Goal: Task Accomplishment & Management: Complete application form

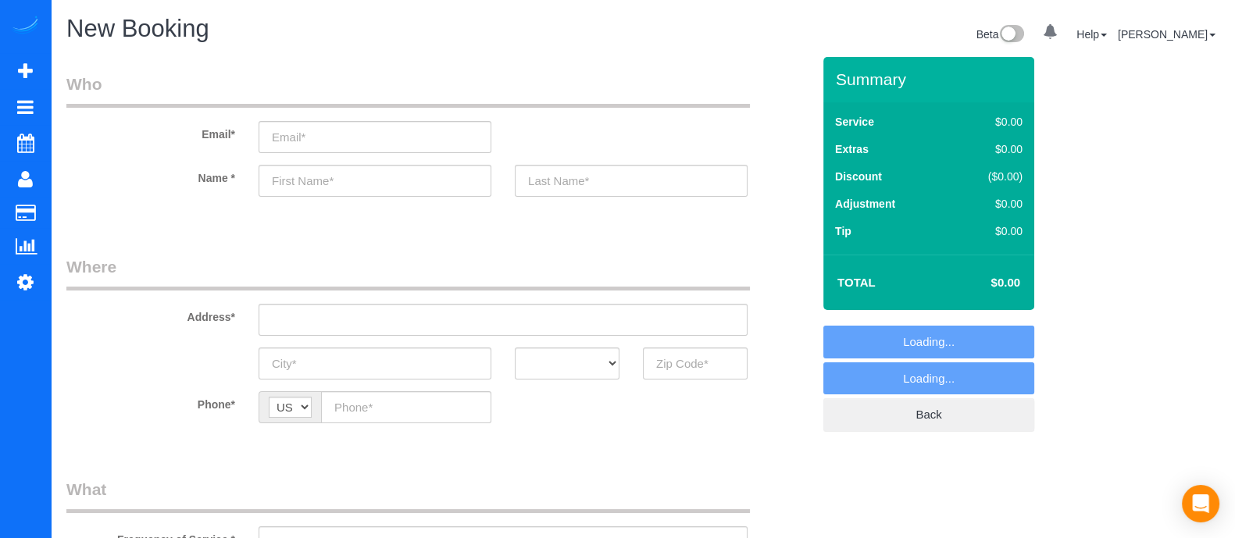
select select "object:4861"
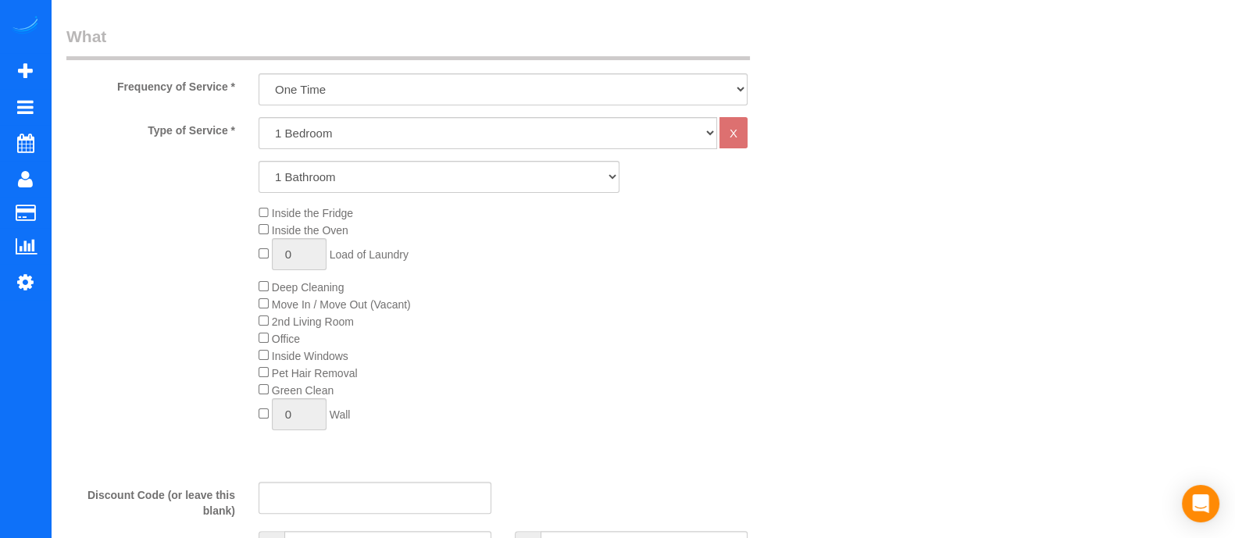
scroll to position [456, 0]
click at [454, 130] on select "1 Bedroom 2 Bedrooms 3 Bedrooms 4 Bedrooms 5 Bedrooms 6 Bedrooms" at bounding box center [488, 130] width 458 height 32
select select "3"
click at [259, 114] on select "1 Bedroom 2 Bedrooms 3 Bedrooms 4 Bedrooms 5 Bedrooms 6 Bedrooms" at bounding box center [488, 130] width 458 height 32
drag, startPoint x: 362, startPoint y: 174, endPoint x: 353, endPoint y: 186, distance: 15.0
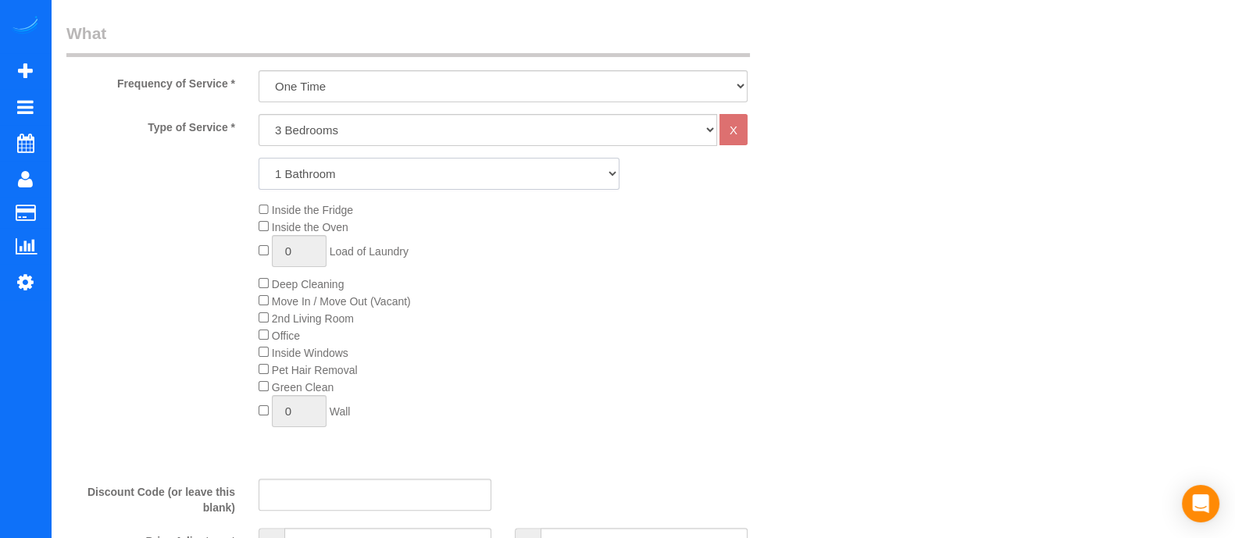
click at [362, 174] on select "1 Bathroom 2 Bathrooms 3 Bathrooms 4 Bathrooms 5 Bathrooms 6 Bathrooms" at bounding box center [439, 174] width 361 height 32
select select "2"
click at [259, 158] on select "1 Bathroom 2 Bathrooms 3 Bathrooms 4 Bathrooms 5 Bathrooms 6 Bathrooms" at bounding box center [439, 174] width 361 height 32
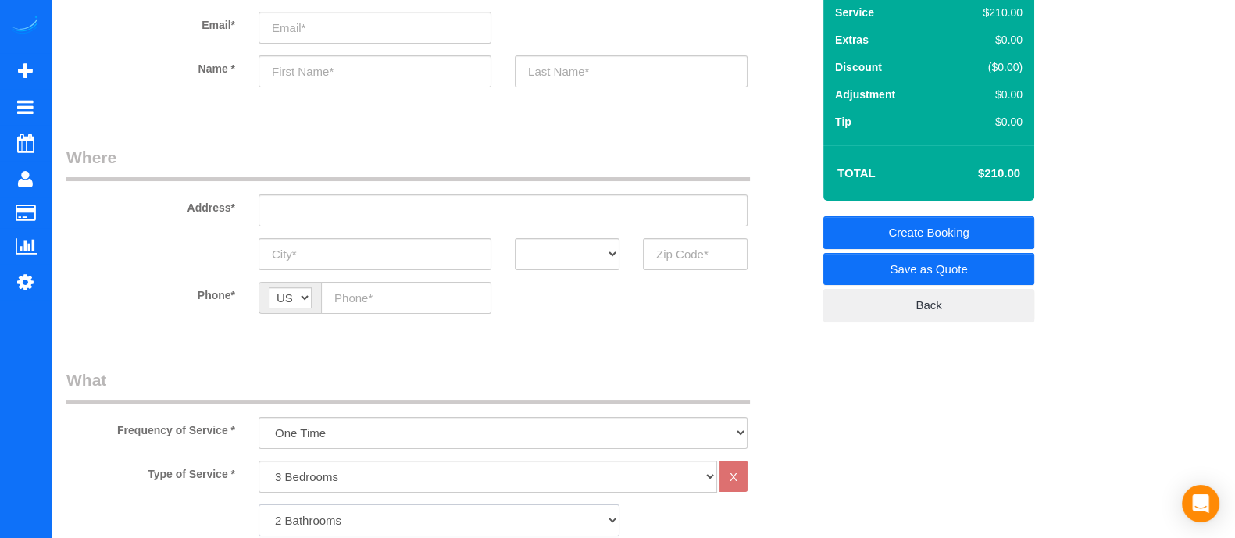
scroll to position [0, 0]
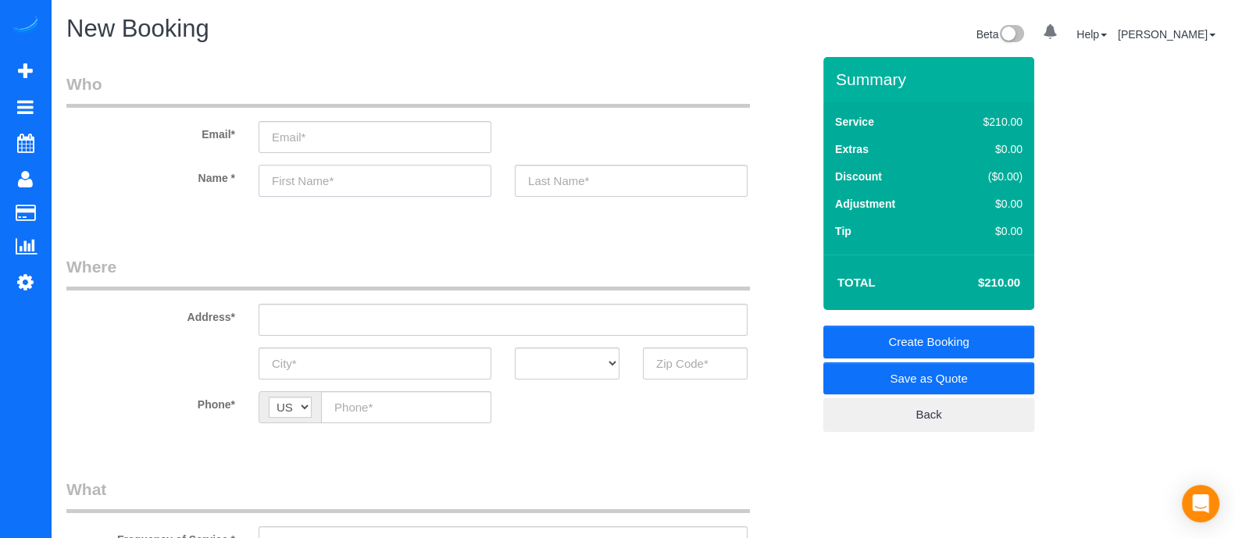
click at [390, 168] on input "text" at bounding box center [375, 181] width 233 height 32
type input "[PERSON_NAME]"
click at [537, 192] on input "text" at bounding box center [631, 181] width 233 height 32
type input "[PERSON_NAME]"
click at [382, 134] on input "email" at bounding box center [375, 137] width 233 height 32
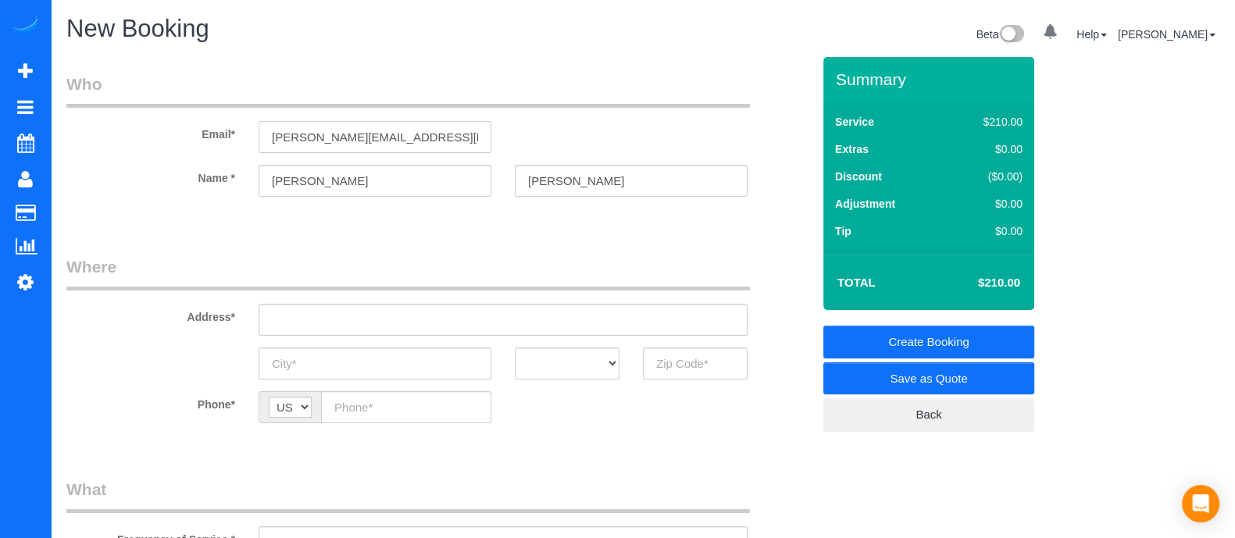
type input "[PERSON_NAME][EMAIL_ADDRESS][PERSON_NAME][DOMAIN_NAME]"
click at [341, 187] on input "[PERSON_NAME]" at bounding box center [375, 181] width 233 height 32
type input "[PERSON_NAME]"
click at [338, 322] on input "text" at bounding box center [503, 320] width 489 height 32
drag, startPoint x: 375, startPoint y: 326, endPoint x: 322, endPoint y: 312, distance: 54.7
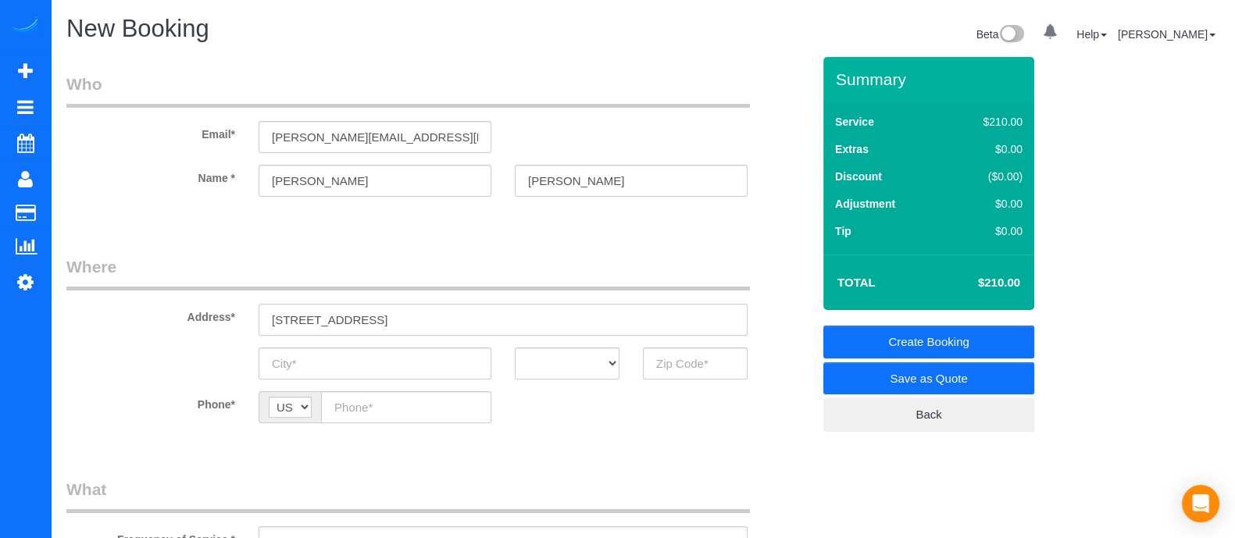
click at [322, 312] on input "3282 devon dr" at bounding box center [503, 320] width 489 height 32
click at [330, 312] on input "3282 devon dr" at bounding box center [503, 320] width 489 height 32
drag, startPoint x: 373, startPoint y: 312, endPoint x: 233, endPoint y: 312, distance: 140.6
click at [233, 312] on div "Address* 3282 devon dr" at bounding box center [439, 295] width 769 height 80
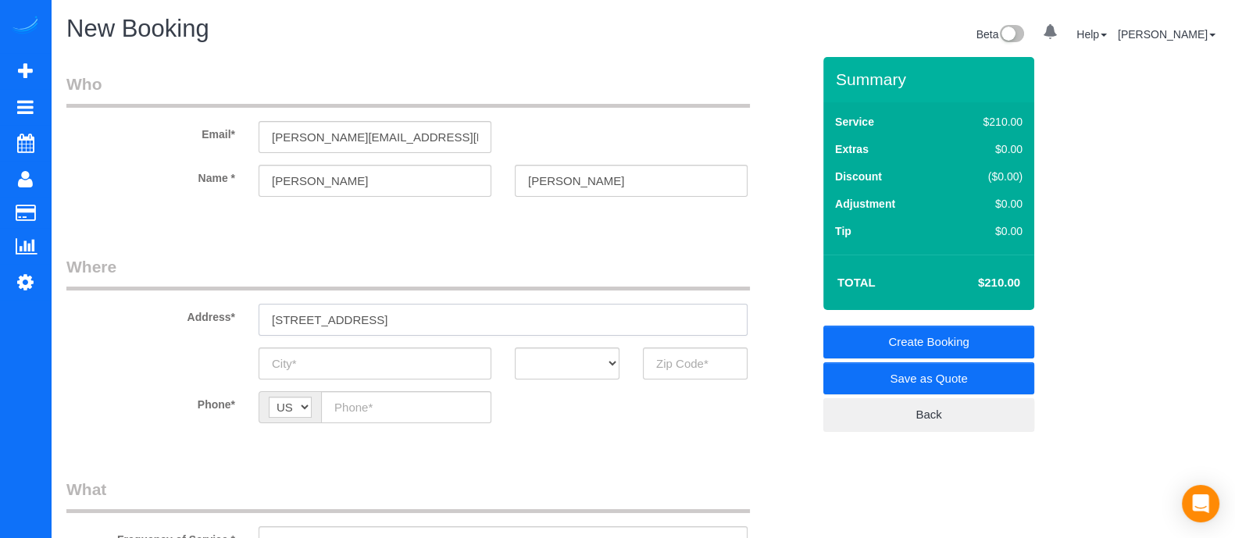
click at [382, 322] on input "3282 devon dr" at bounding box center [503, 320] width 489 height 32
drag, startPoint x: 382, startPoint y: 322, endPoint x: 305, endPoint y: 321, distance: 77.3
click at [305, 321] on input "3282 devon dr" at bounding box center [503, 320] width 489 height 32
paste input "3293 Devaughn DrMarietta, GA 30066, USA"
click at [328, 322] on input "3282 3293 Devaughn DrMarietta, GA 30066, USA" at bounding box center [503, 320] width 489 height 32
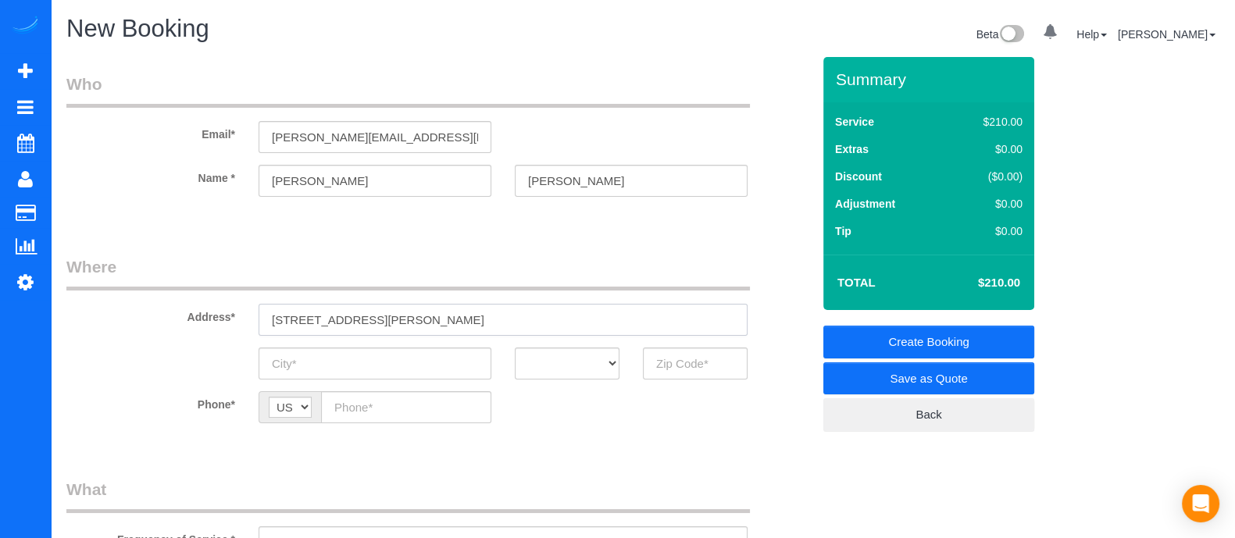
click at [367, 313] on input "3282 Devaughn D rMarietta, GA 30066, USA" at bounding box center [503, 320] width 489 height 32
click at [389, 323] on input "3282 Devaughn Dr Marietta, GA 30066, USA" at bounding box center [503, 320] width 489 height 32
type input "3282 Devaughn Dr Marietta, GA 30066, USA"
click at [361, 371] on input "text" at bounding box center [375, 364] width 233 height 32
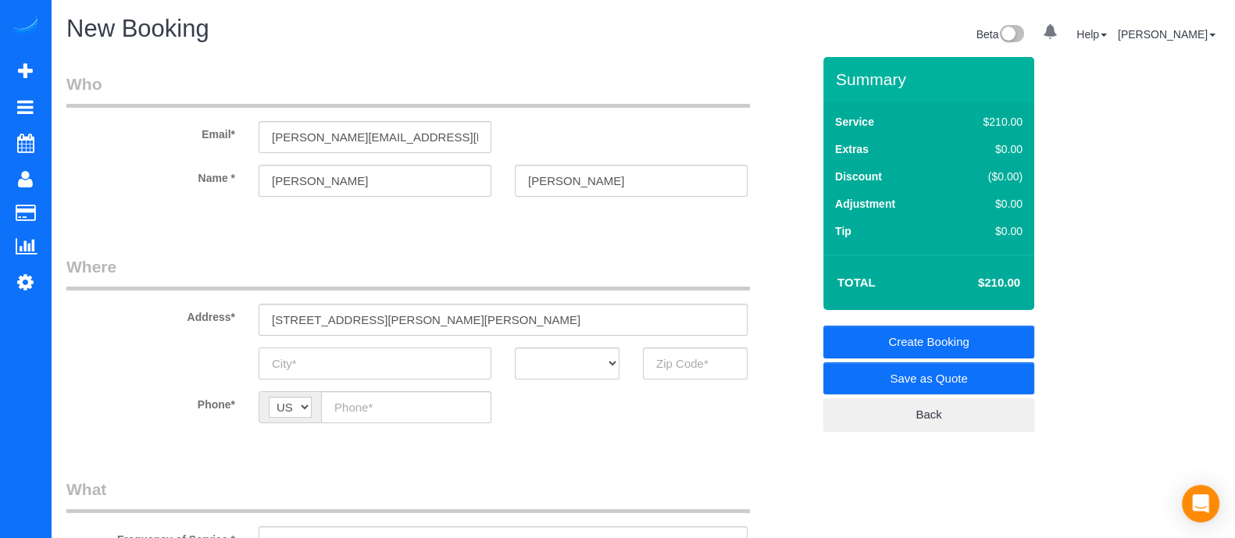
paste input "Marietta"
type input "Marietta"
click at [597, 367] on select "AK AL AR AZ CA CO CT DC DE [GEOGRAPHIC_DATA] [GEOGRAPHIC_DATA] HI IA ID IL IN K…" at bounding box center [567, 364] width 105 height 32
select select "GA"
click at [515, 348] on select "AK AL AR AZ CA CO CT DC DE [GEOGRAPHIC_DATA] [GEOGRAPHIC_DATA] HI IA ID IL IN K…" at bounding box center [567, 364] width 105 height 32
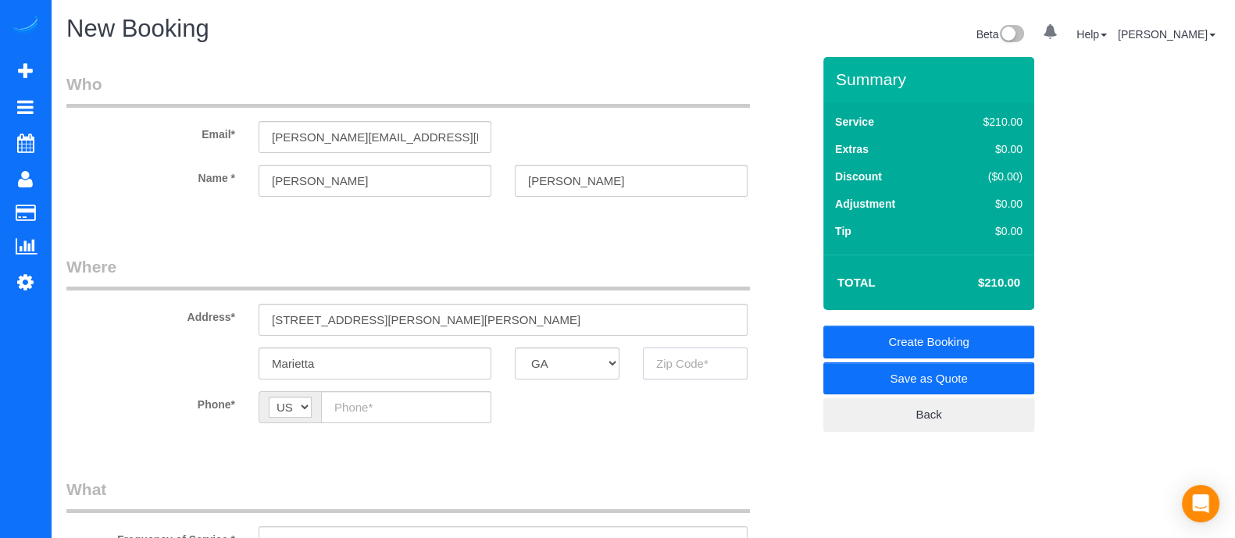
click at [697, 365] on input "text" at bounding box center [695, 364] width 105 height 32
type input "30066"
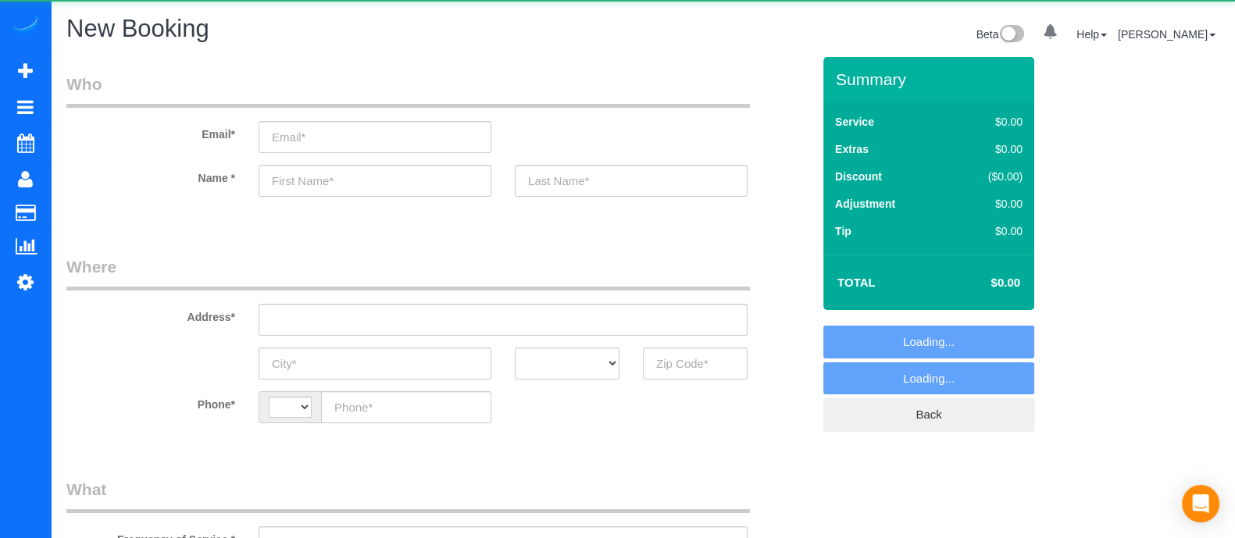
select select "string:[GEOGRAPHIC_DATA]"
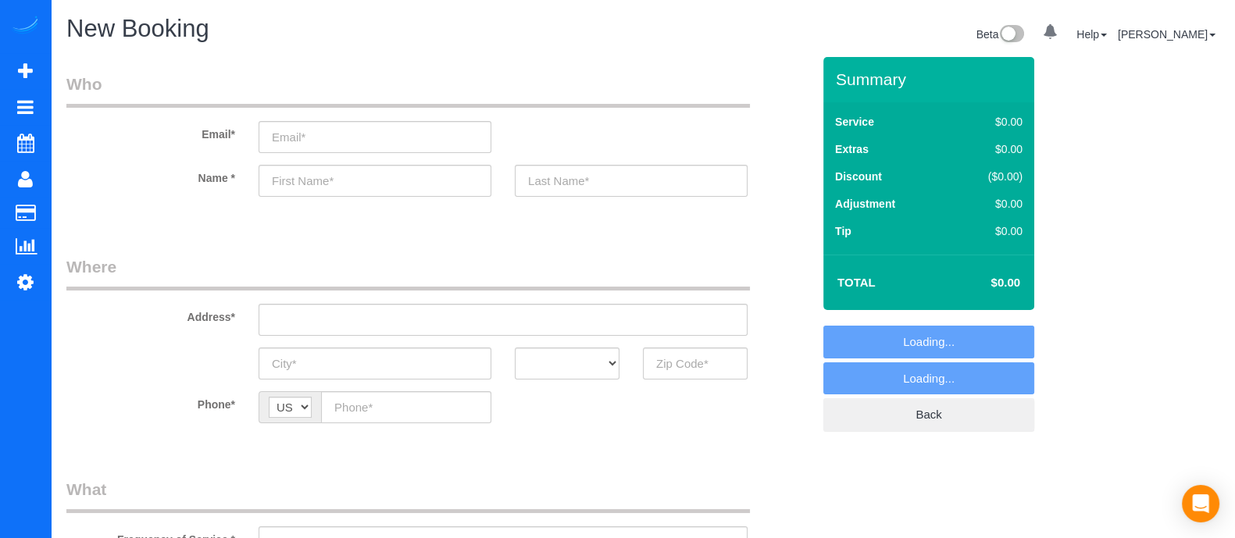
select select "object:1068"
click at [330, 148] on input "email" at bounding box center [375, 137] width 233 height 32
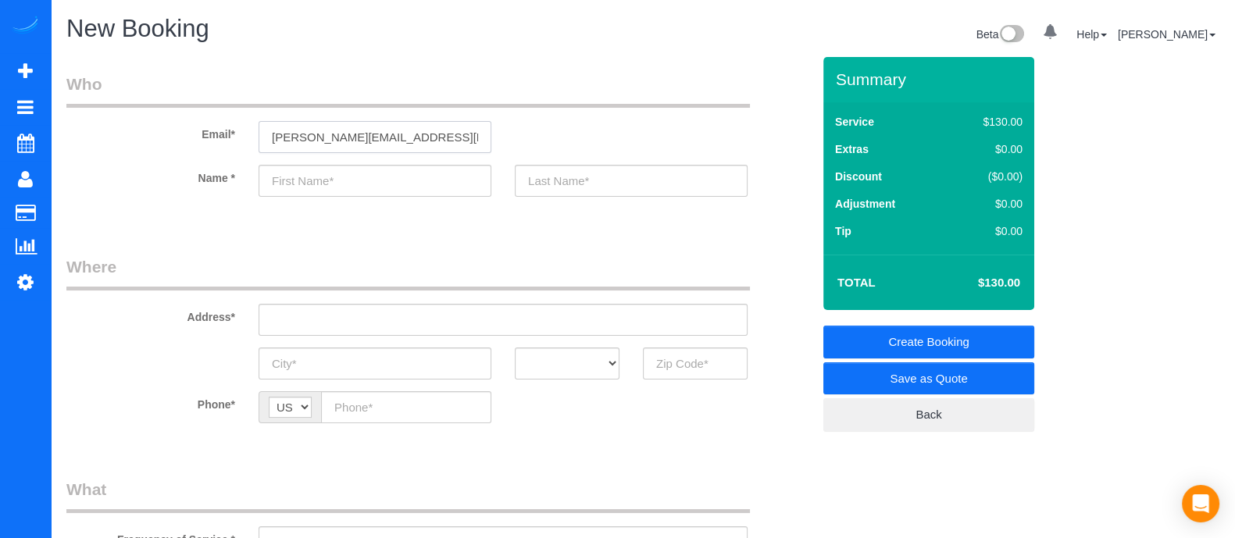
type input "[PERSON_NAME][EMAIL_ADDRESS][PERSON_NAME][DOMAIN_NAME]"
click at [333, 170] on input "text" at bounding box center [375, 181] width 233 height 32
type input "[PERSON_NAME]"
click at [559, 181] on input "text" at bounding box center [631, 181] width 233 height 32
type input "[PERSON_NAME]"
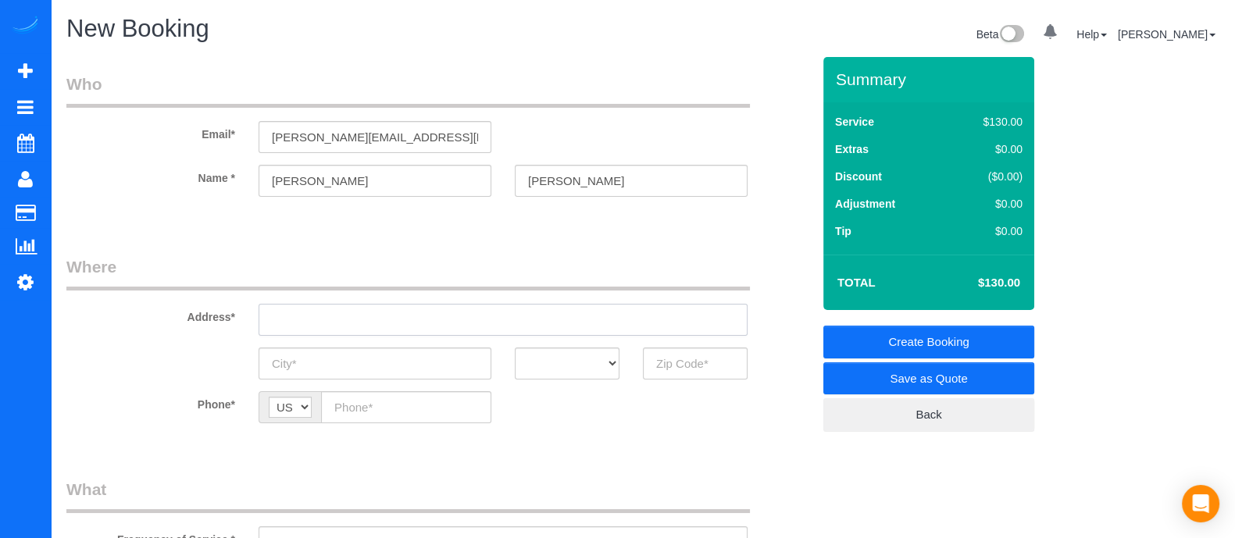
paste input "[STREET_ADDRESS][PERSON_NAME]"
click at [380, 305] on input "[STREET_ADDRESS][PERSON_NAME]" at bounding box center [503, 320] width 489 height 32
click at [386, 316] on input "[STREET_ADDRESS][PERSON_NAME]" at bounding box center [503, 320] width 489 height 32
type input "[STREET_ADDRESS][PERSON_NAME]"
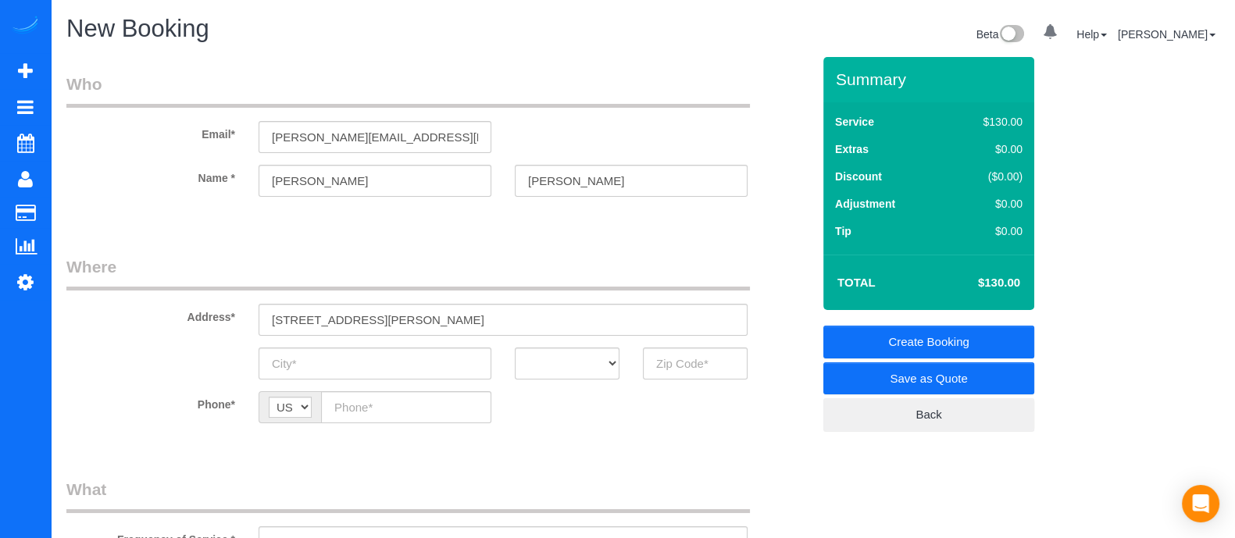
click at [357, 385] on fieldset "Where Address* [STREET_ADDRESS][PERSON_NAME][PERSON_NAME] AK AL AR AZ CA CO CT …" at bounding box center [438, 350] width 745 height 191
paste input "Marietta"
click at [359, 366] on input "Marietta" at bounding box center [375, 364] width 233 height 32
type input "Marietta"
click at [565, 357] on select "AK AL AR AZ CA CO CT DC DE [GEOGRAPHIC_DATA] [GEOGRAPHIC_DATA] HI IA ID IL IN K…" at bounding box center [567, 364] width 105 height 32
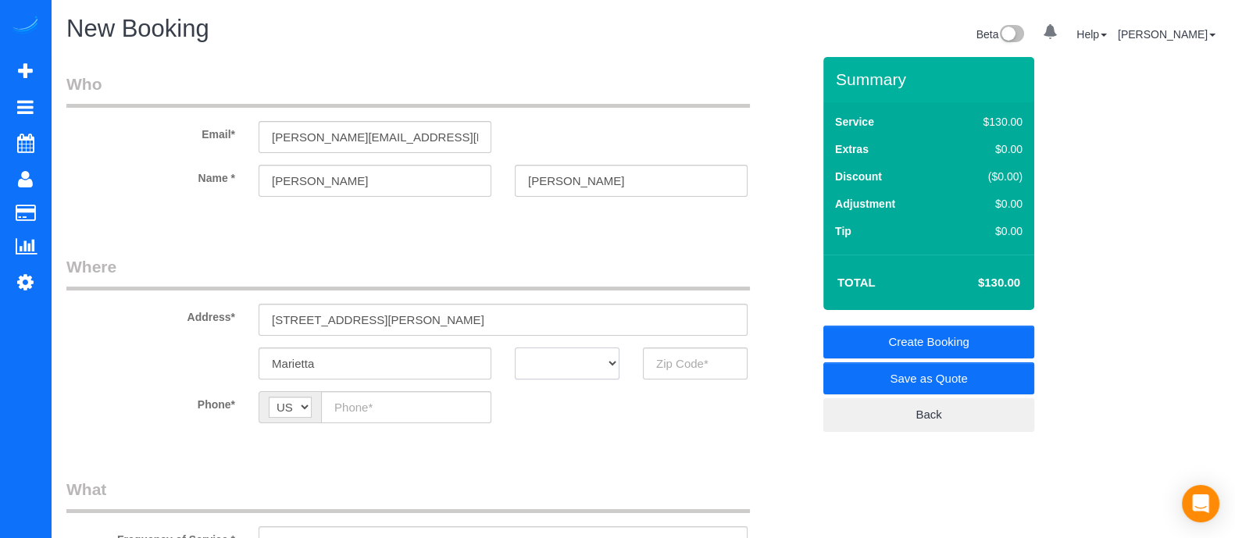
select select "GA"
click at [515, 348] on select "AK AL AR AZ CA CO CT DC DE [GEOGRAPHIC_DATA] [GEOGRAPHIC_DATA] HI IA ID IL IN K…" at bounding box center [567, 364] width 105 height 32
click at [675, 365] on input "text" at bounding box center [695, 364] width 105 height 32
type input "30066"
paste input "[PHONE_NUMBER]"
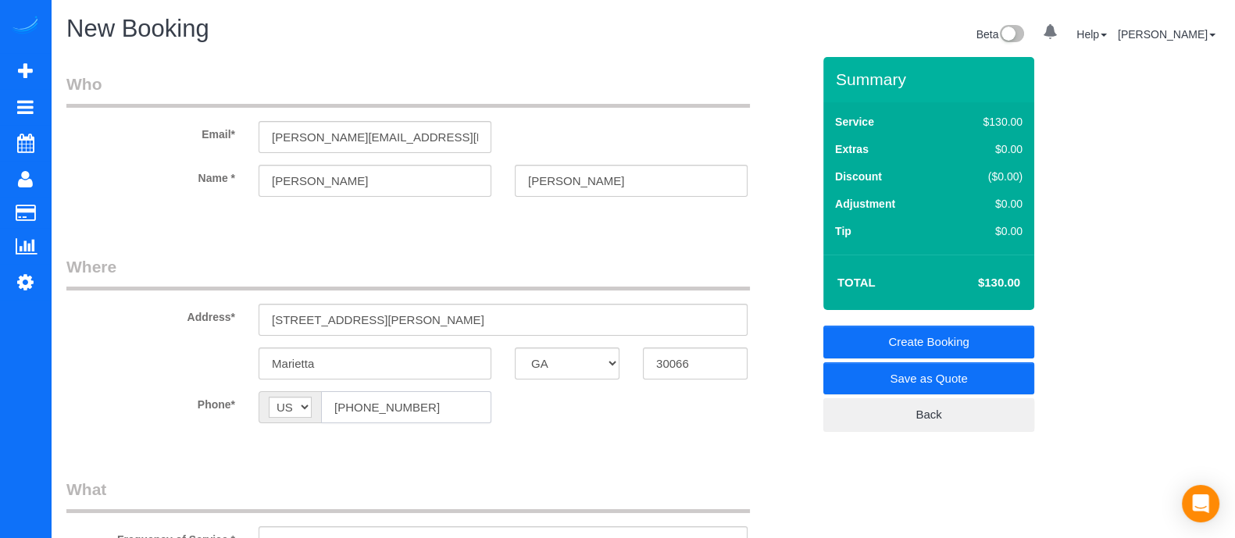
click at [354, 405] on input "[PHONE_NUMBER]" at bounding box center [406, 407] width 170 height 32
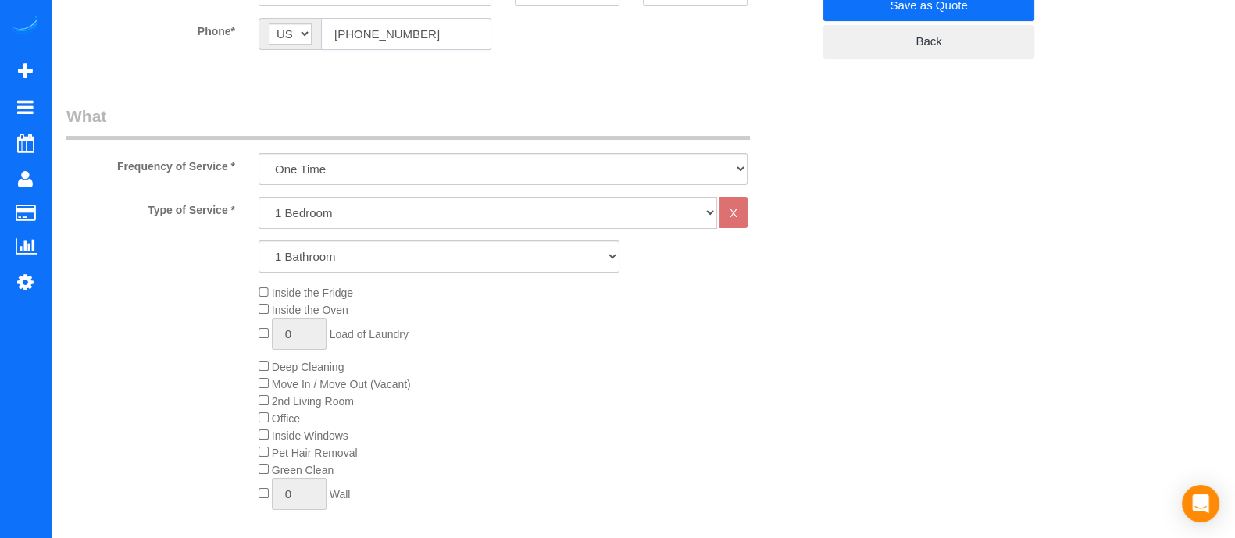
scroll to position [394, 0]
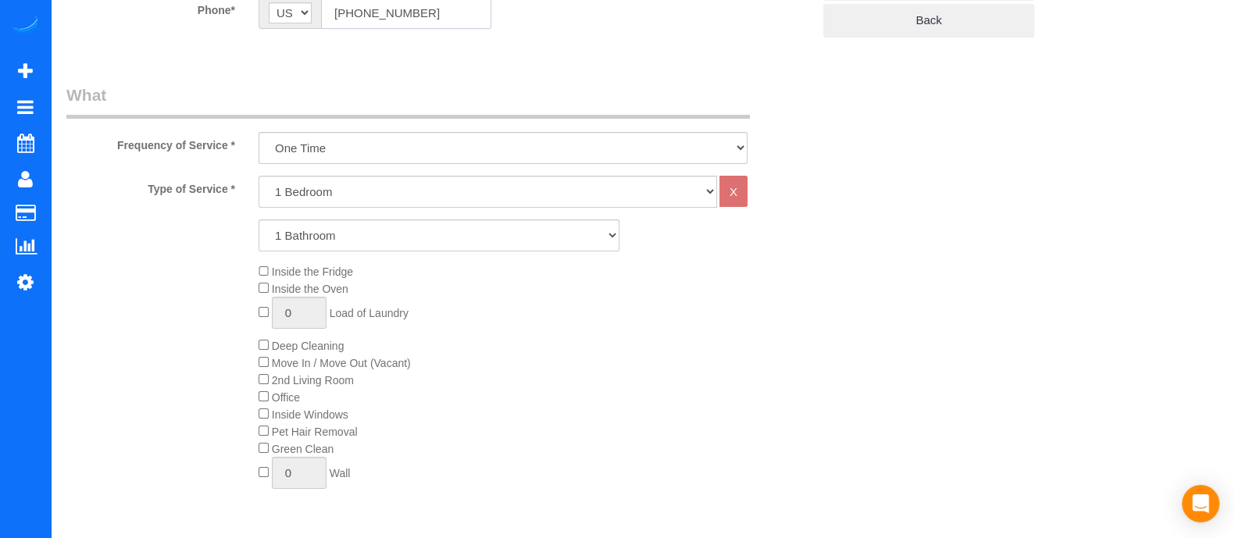
type input "[PHONE_NUMBER]"
click at [489, 189] on select "1 Bedroom 2 Bedrooms 3 Bedrooms 4 Bedrooms 5 Bedrooms 6 Bedrooms" at bounding box center [488, 192] width 458 height 32
select select "3"
click at [259, 176] on select "1 Bedroom 2 Bedrooms 3 Bedrooms 4 Bedrooms 5 Bedrooms 6 Bedrooms" at bounding box center [488, 192] width 458 height 32
drag, startPoint x: 391, startPoint y: 234, endPoint x: 332, endPoint y: 290, distance: 81.2
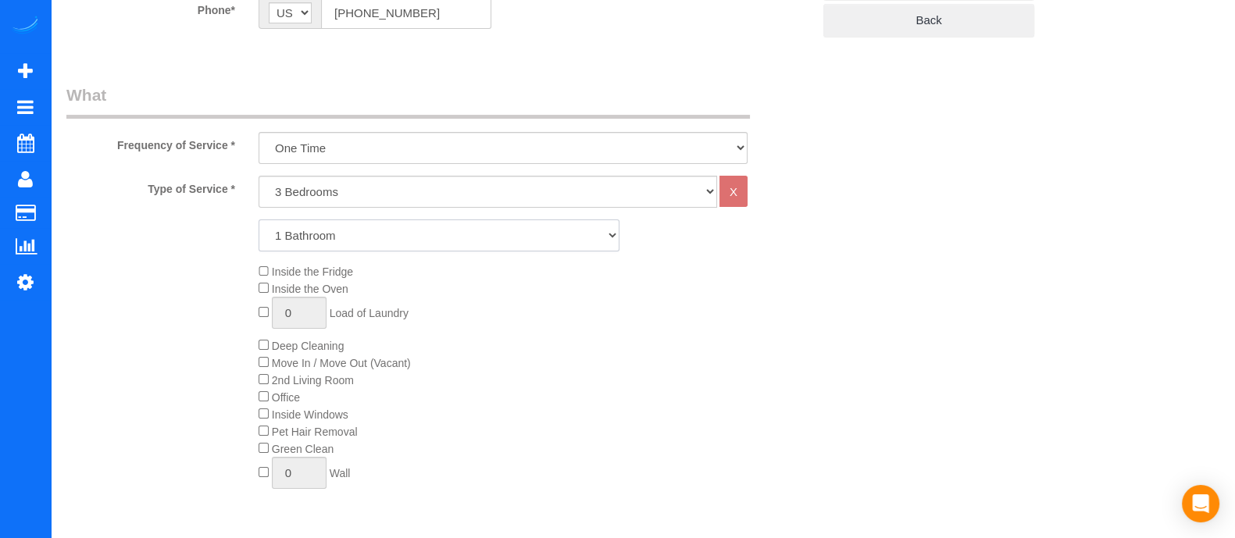
click at [332, 290] on div "Type of Service * 1 Bedroom 2 Bedrooms 3 Bedrooms 4 Bedrooms 5 Bedrooms 6 Bedro…" at bounding box center [438, 352] width 745 height 352
select select "2"
click at [259, 219] on select "1 Bathroom 2 Bathrooms 3 Bathrooms 4 Bathrooms 5 Bathrooms 6 Bathrooms" at bounding box center [439, 235] width 361 height 32
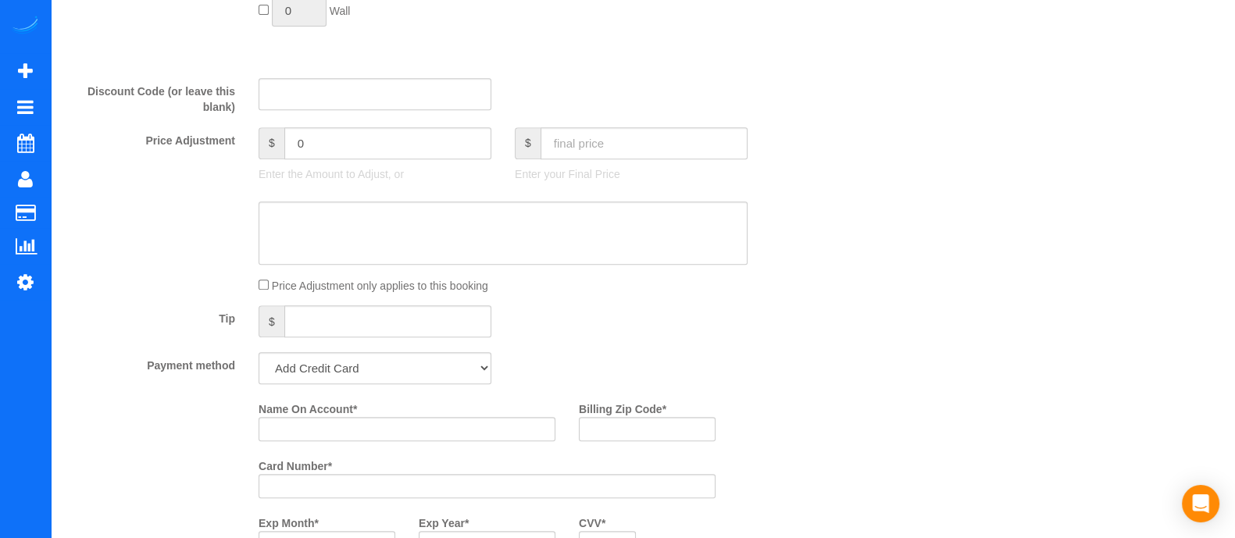
scroll to position [0, 0]
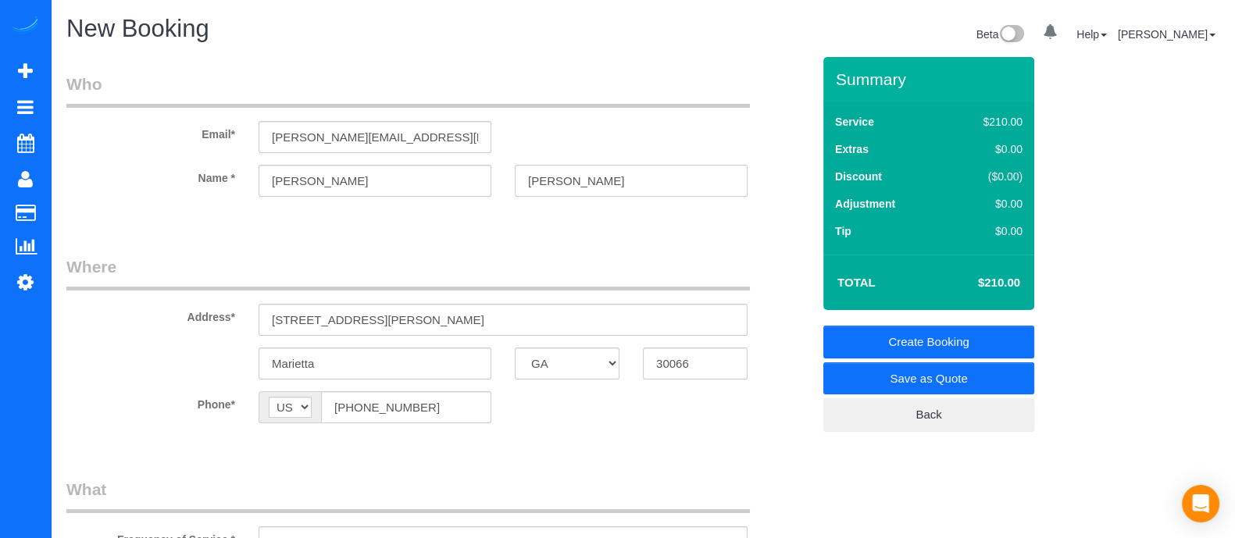
drag, startPoint x: 563, startPoint y: 181, endPoint x: 455, endPoint y: 183, distance: 107.8
click at [455, 183] on div "Name * [PERSON_NAME]" at bounding box center [439, 181] width 769 height 32
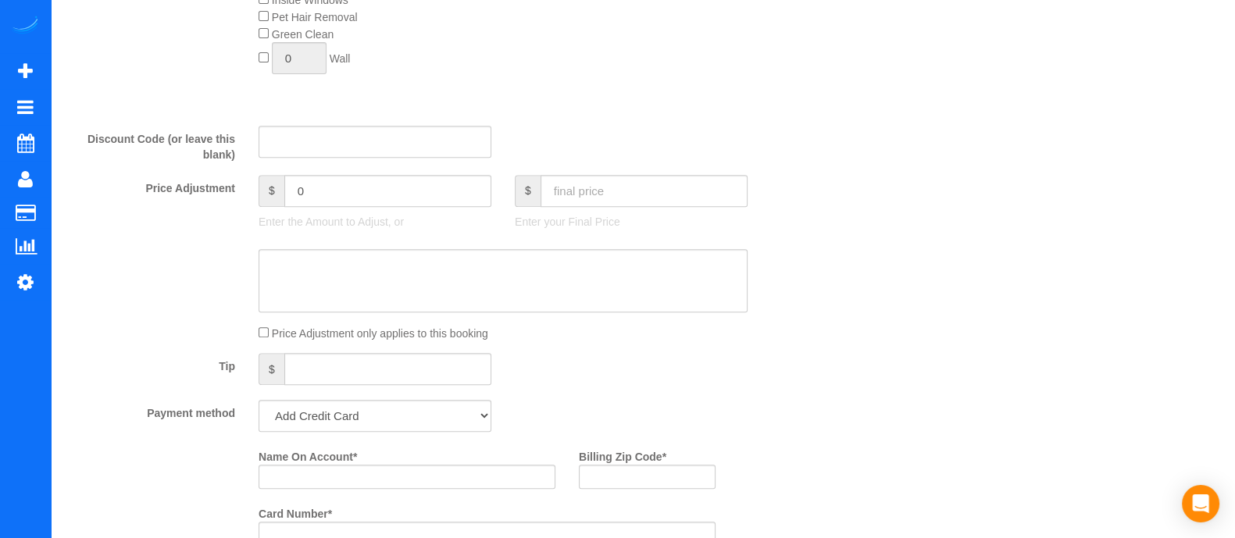
scroll to position [993, 0]
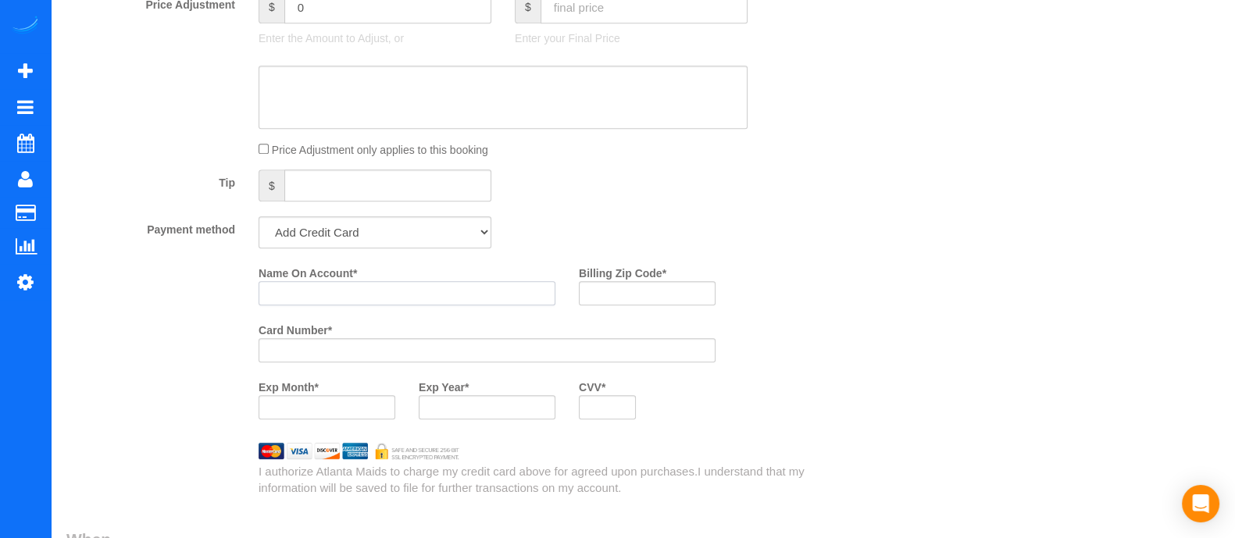
click at [478, 288] on input "Name On Account *" at bounding box center [407, 293] width 297 height 24
type input "K"
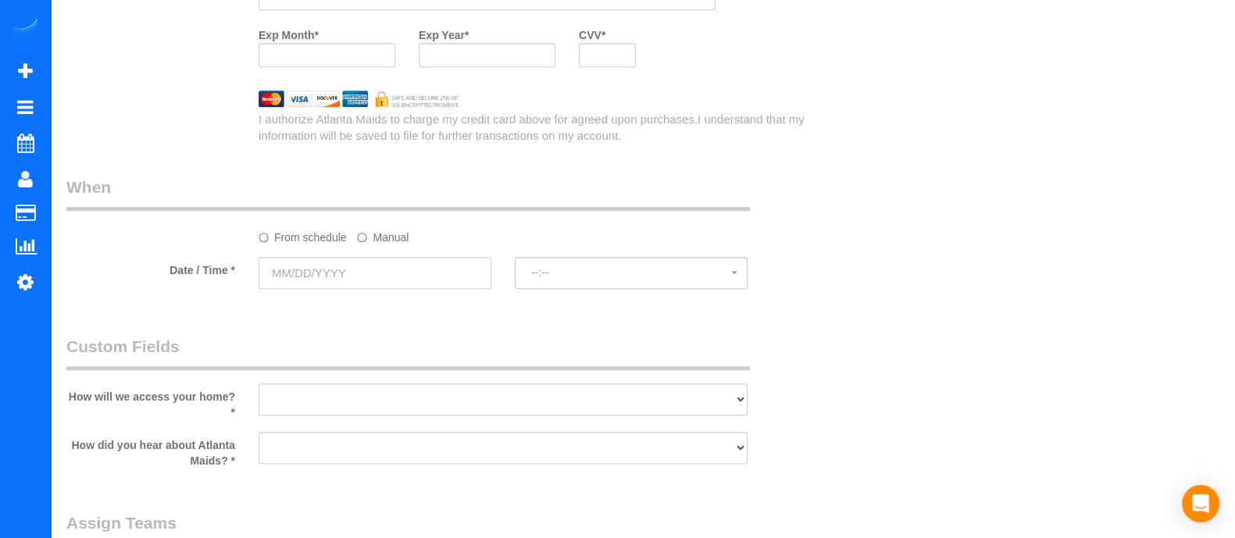
scroll to position [1354, 0]
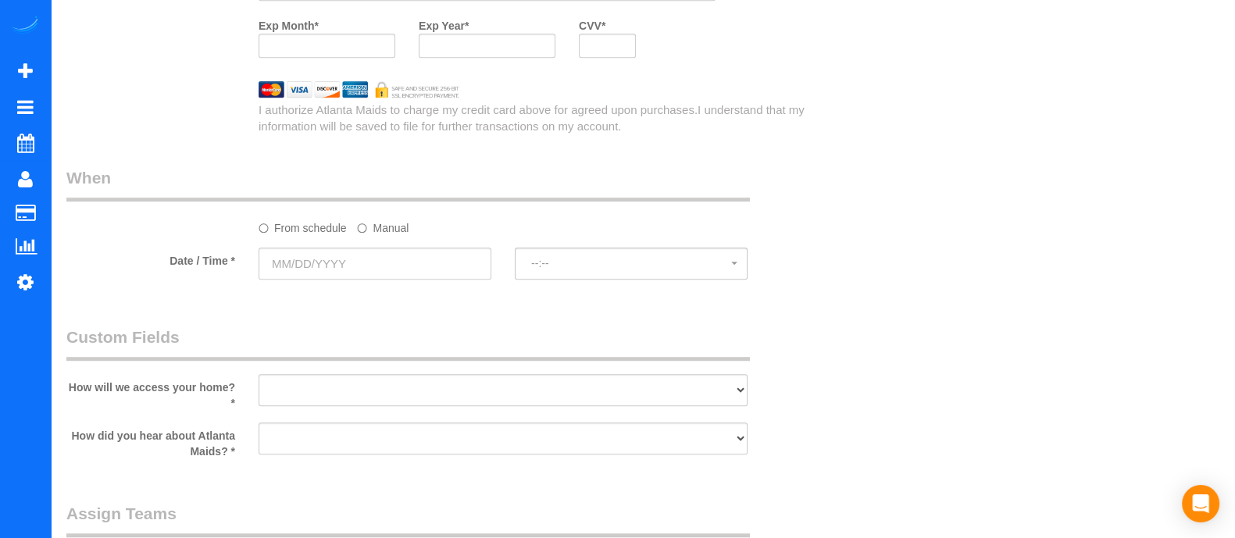
click at [388, 226] on label "Manual" at bounding box center [383, 225] width 52 height 21
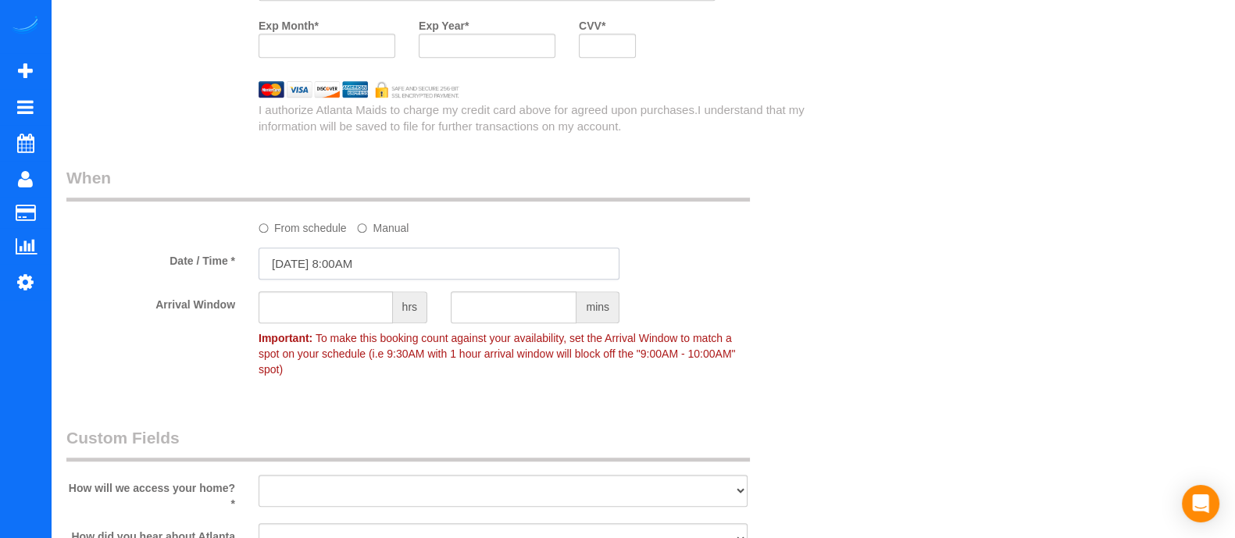
click at [366, 271] on input "[DATE] 8:00AM" at bounding box center [439, 264] width 361 height 32
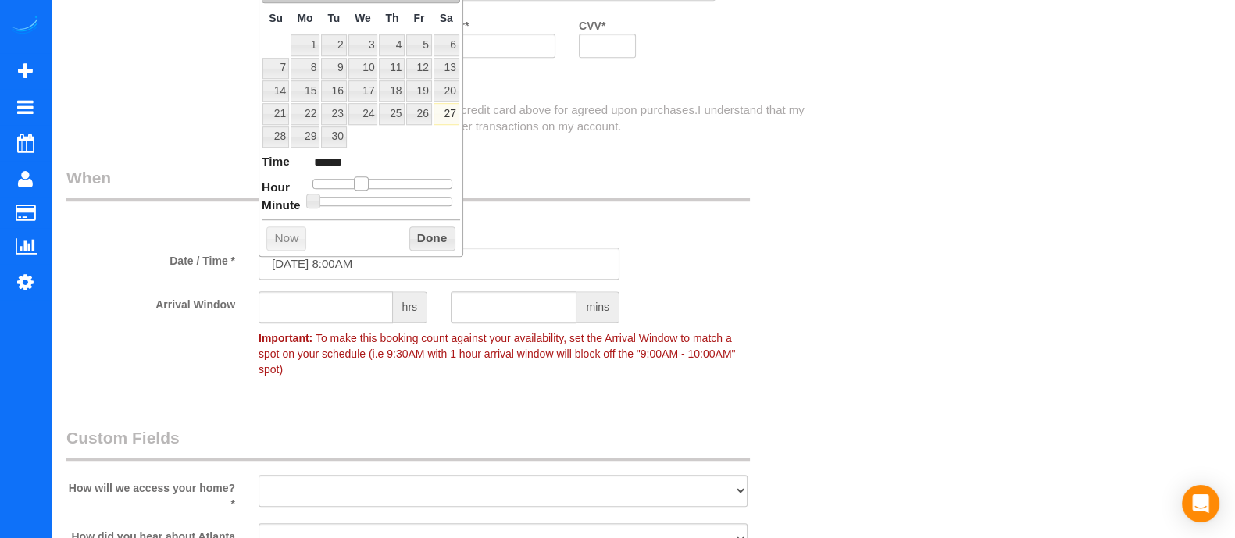
type input "[DATE] 9:00AM"
type input "******"
type input "[DATE] 10:00AM"
type input "*******"
drag, startPoint x: 361, startPoint y: 177, endPoint x: 371, endPoint y: 177, distance: 10.2
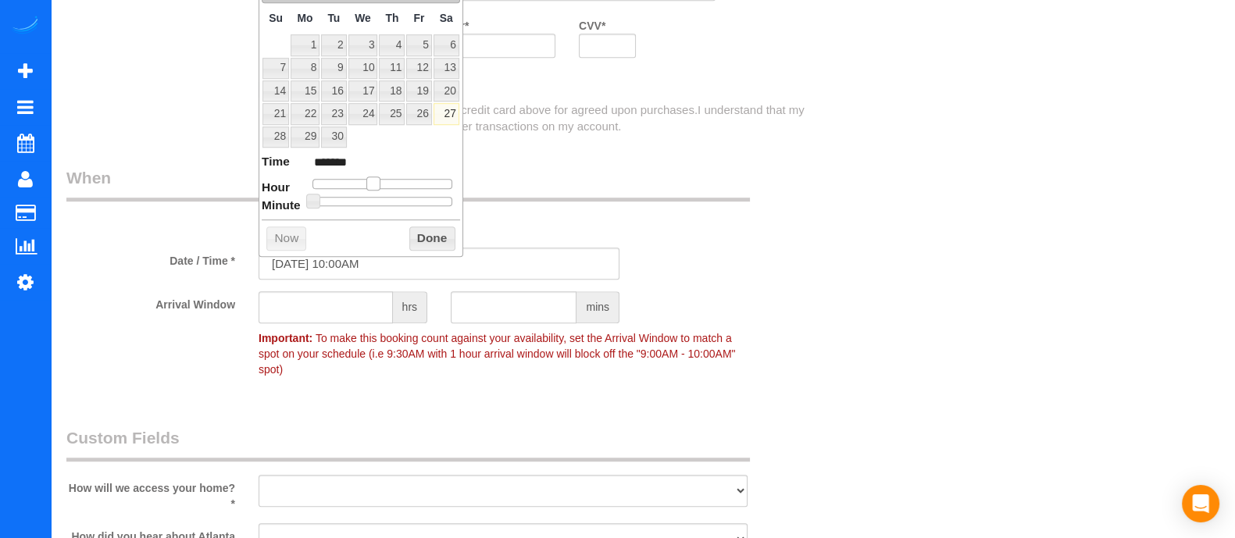
click at [371, 177] on span at bounding box center [373, 184] width 14 height 14
type input "[DATE] 9:00AM"
type input "******"
click at [367, 178] on span at bounding box center [367, 184] width 14 height 14
click at [429, 232] on button "Done" at bounding box center [432, 238] width 46 height 25
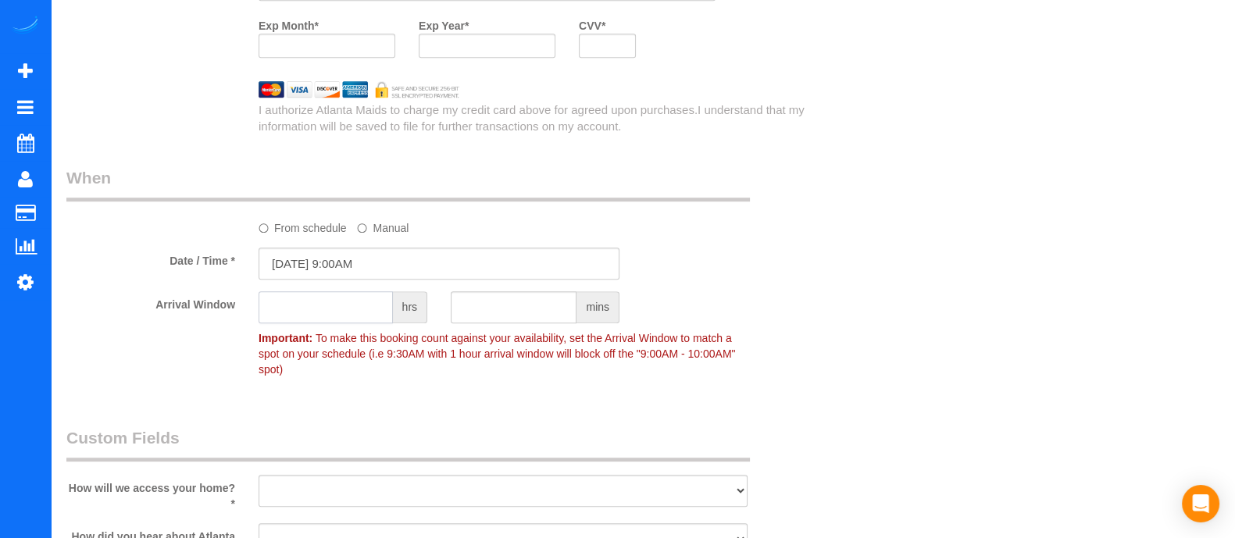
click at [357, 311] on input "text" at bounding box center [326, 307] width 134 height 32
type input "1"
click at [644, 483] on select "I will leave a key I will provide an access code Someone will be home Go to apa…" at bounding box center [503, 491] width 489 height 32
select select "number:3"
click at [259, 475] on select "I will leave a key I will provide an access code Someone will be home Go to apa…" at bounding box center [503, 491] width 489 height 32
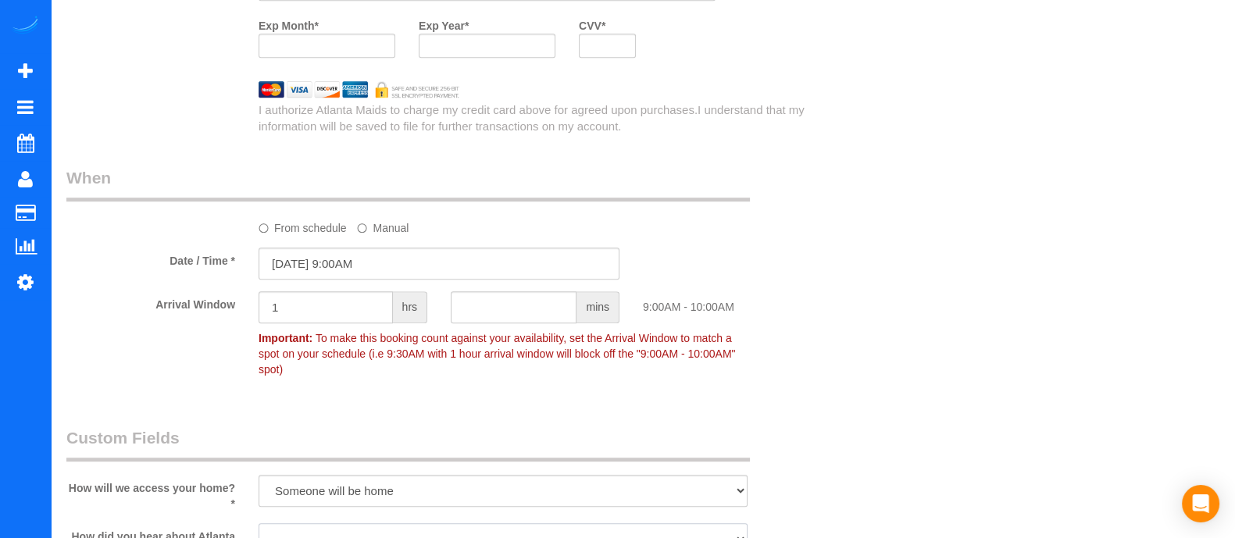
scroll to position [1362, 0]
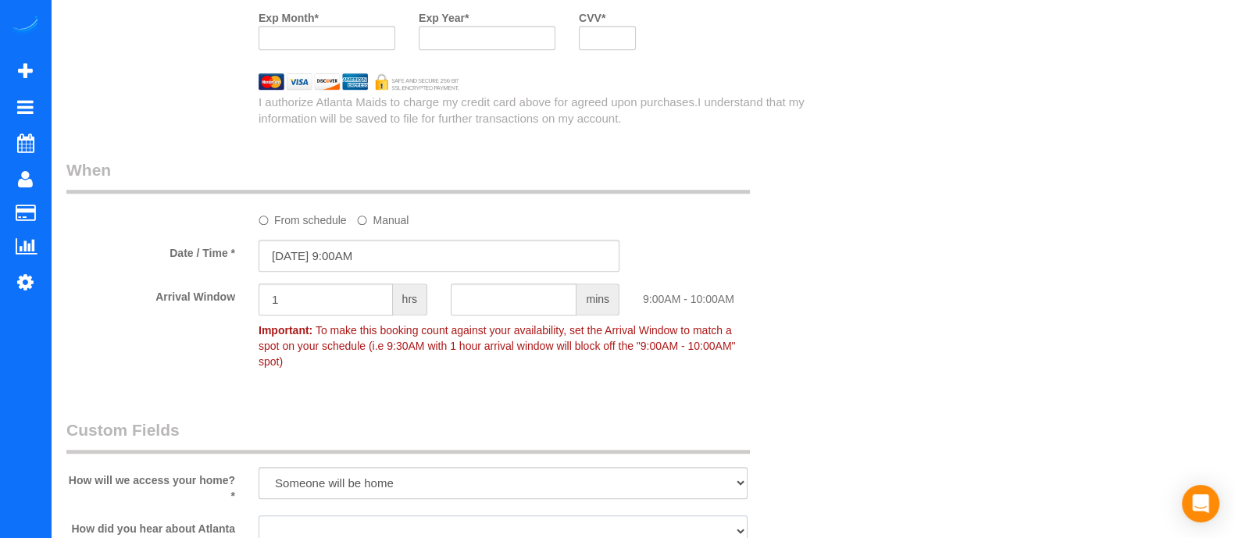
click at [735, 529] on select "Google Yelp From a friend Social media Other" at bounding box center [503, 531] width 489 height 32
select select "number:6"
click at [259, 515] on select "Google Yelp From a friend Social media Other" at bounding box center [503, 531] width 489 height 32
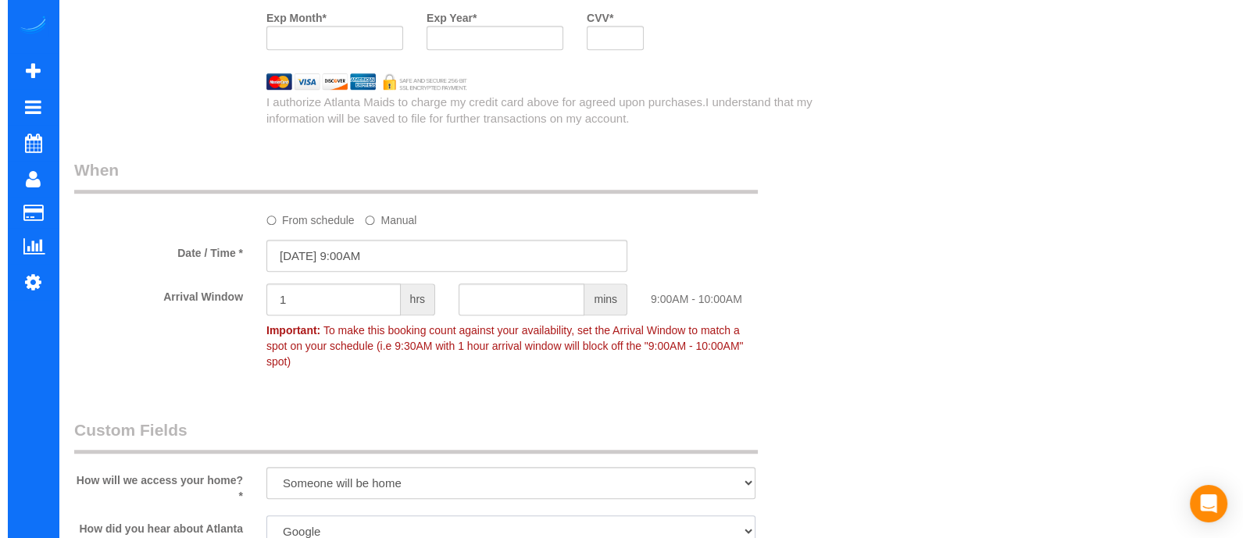
scroll to position [0, 0]
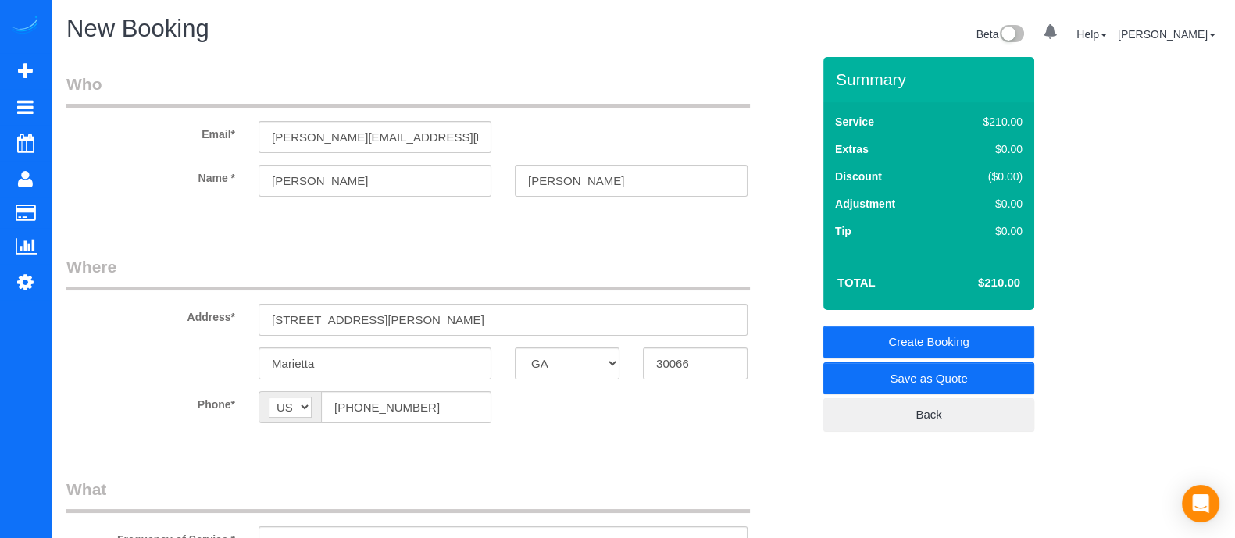
click at [906, 377] on link "Save as Quote" at bounding box center [928, 378] width 211 height 33
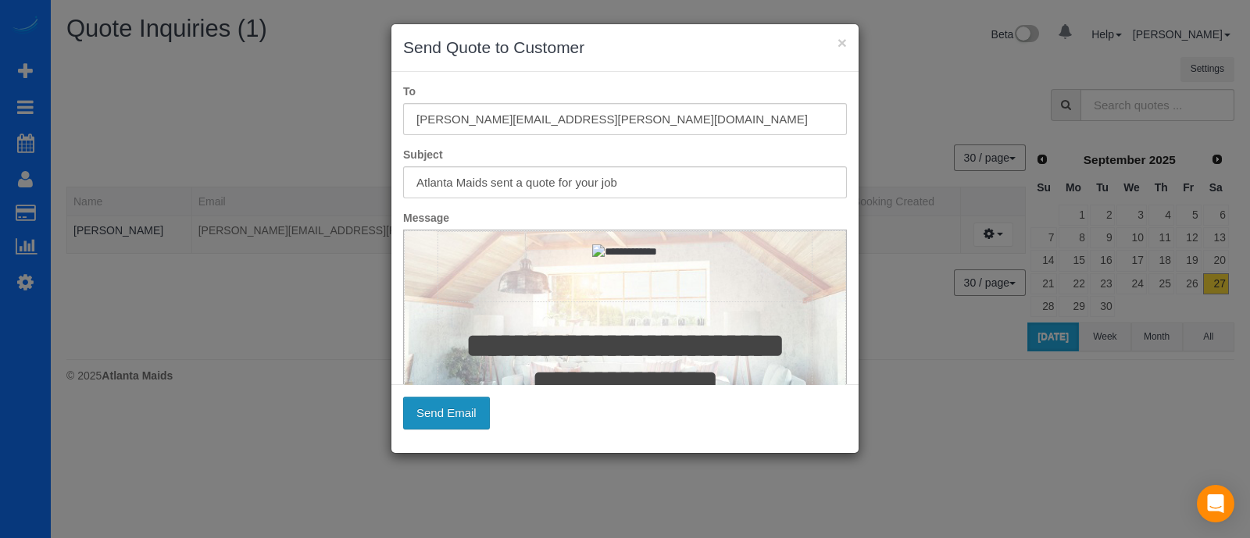
click at [455, 401] on button "Send Email" at bounding box center [446, 413] width 87 height 33
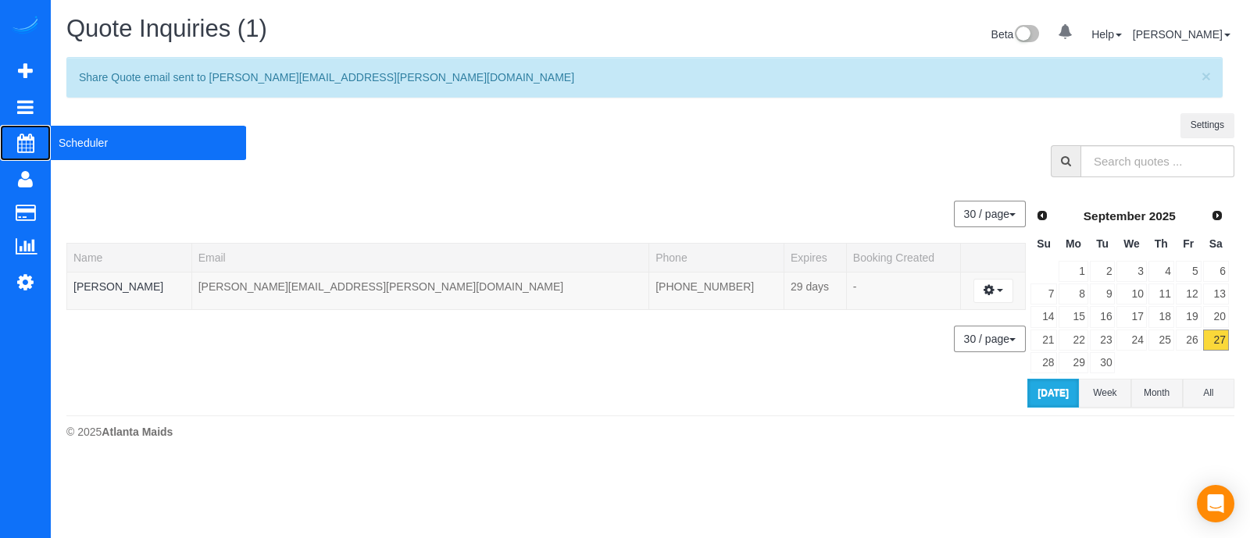
click at [98, 143] on span "Scheduler" at bounding box center [148, 143] width 195 height 36
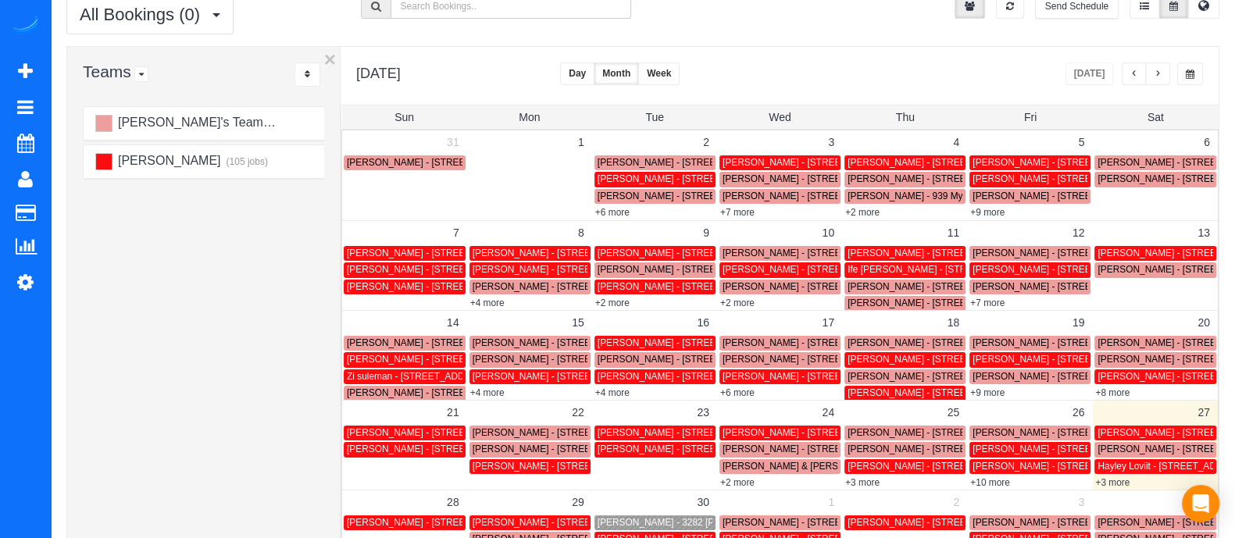
scroll to position [74, 0]
